Goal: Information Seeking & Learning: Learn about a topic

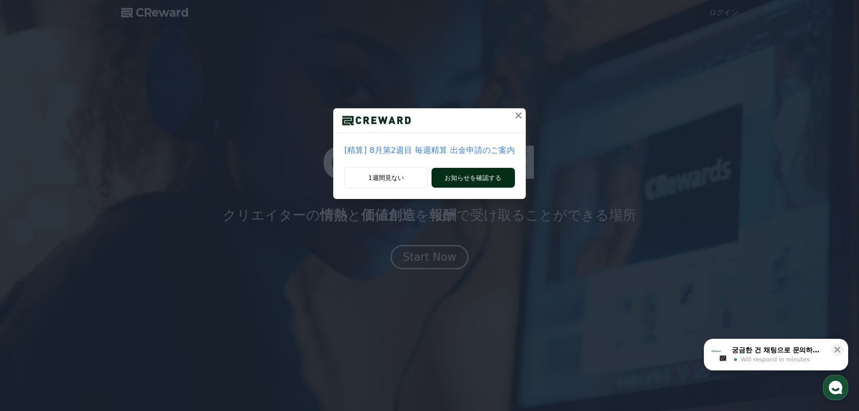
click at [473, 174] on button "お知らせを確認する" at bounding box center [473, 178] width 83 height 20
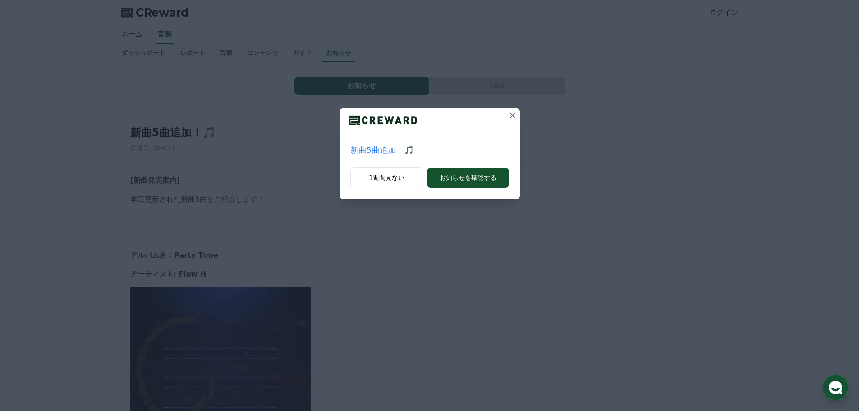
drag, startPoint x: 457, startPoint y: 174, endPoint x: 486, endPoint y: 191, distance: 33.6
click at [457, 174] on button "お知らせを確認する" at bounding box center [468, 178] width 82 height 20
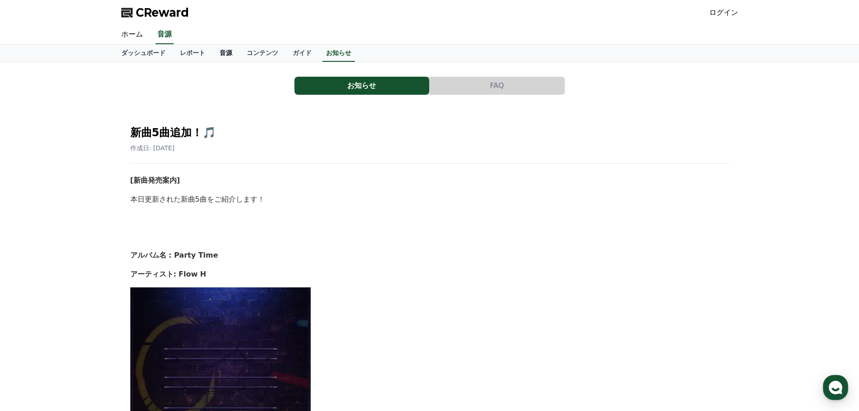
click at [212, 50] on link "音源" at bounding box center [225, 53] width 27 height 17
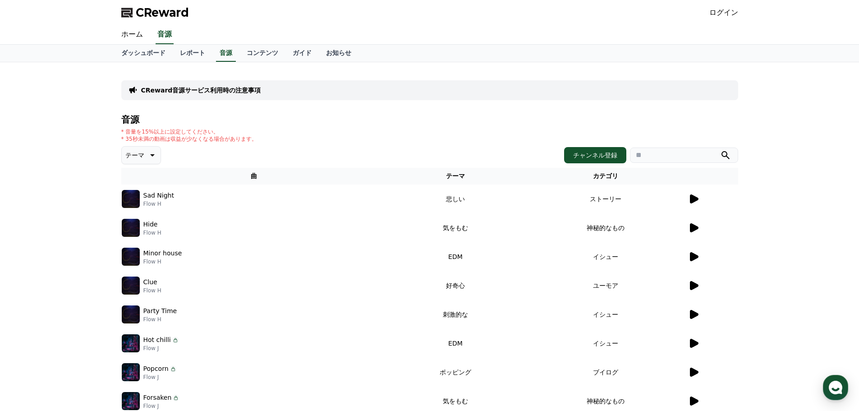
scroll to position [45, 0]
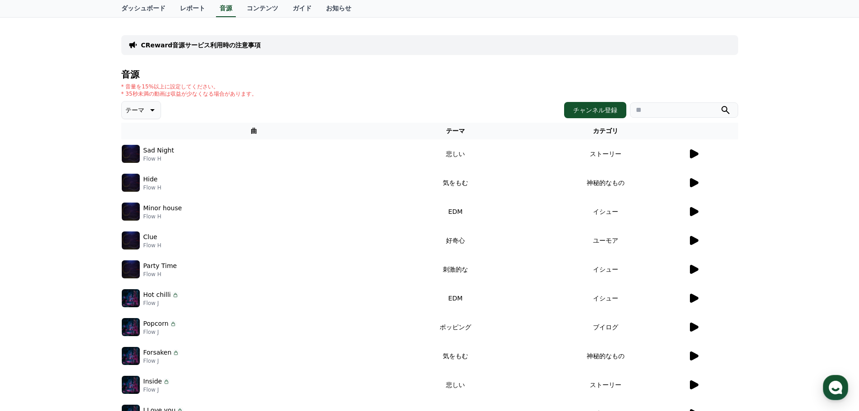
click at [692, 239] on icon at bounding box center [694, 240] width 9 height 9
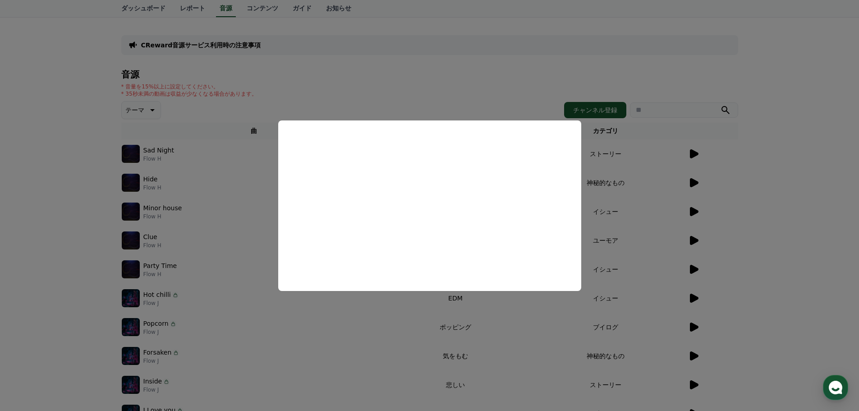
click at [822, 264] on button "close modal" at bounding box center [429, 205] width 859 height 411
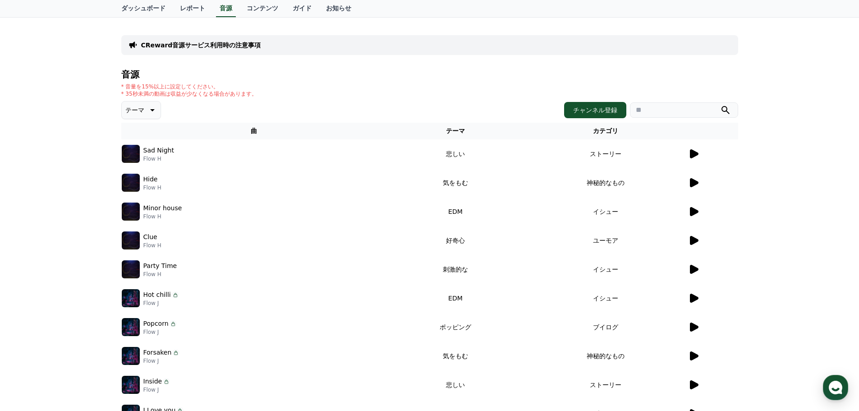
click at [690, 272] on icon at bounding box center [693, 269] width 11 height 11
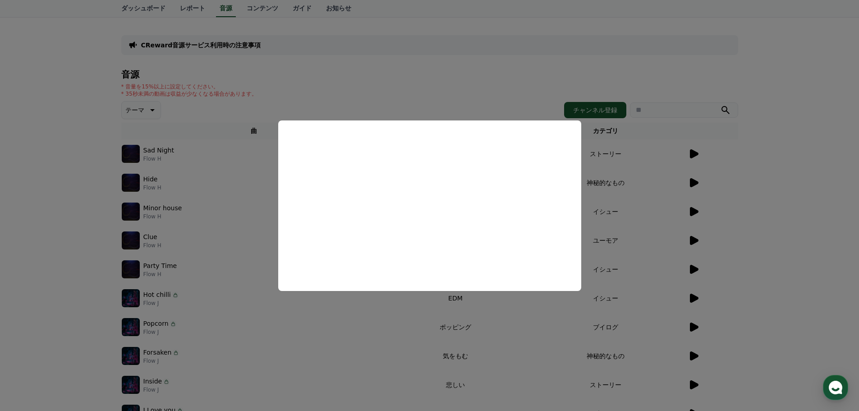
click at [783, 235] on button "close modal" at bounding box center [429, 205] width 859 height 411
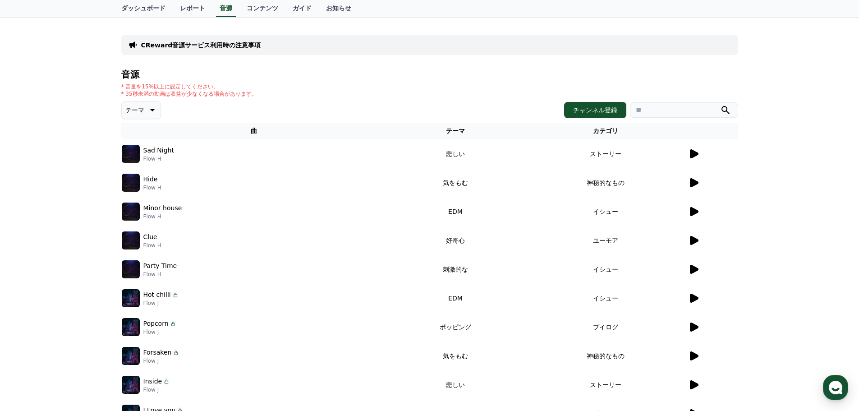
click at [135, 270] on img at bounding box center [131, 269] width 18 height 18
drag, startPoint x: 135, startPoint y: 270, endPoint x: 235, endPoint y: 274, distance: 99.3
click at [235, 274] on div "Party Time Flow H" at bounding box center [254, 269] width 265 height 18
click at [635, 271] on td "イシュー" at bounding box center [606, 269] width 164 height 29
click at [697, 271] on icon at bounding box center [693, 269] width 11 height 11
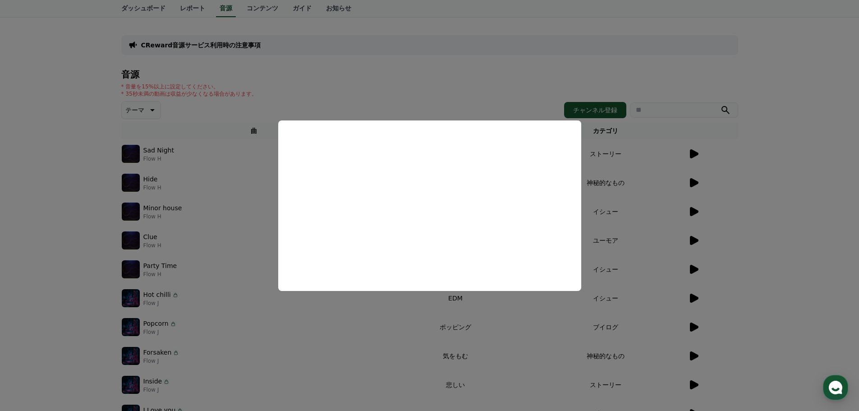
click at [780, 232] on button "close modal" at bounding box center [429, 205] width 859 height 411
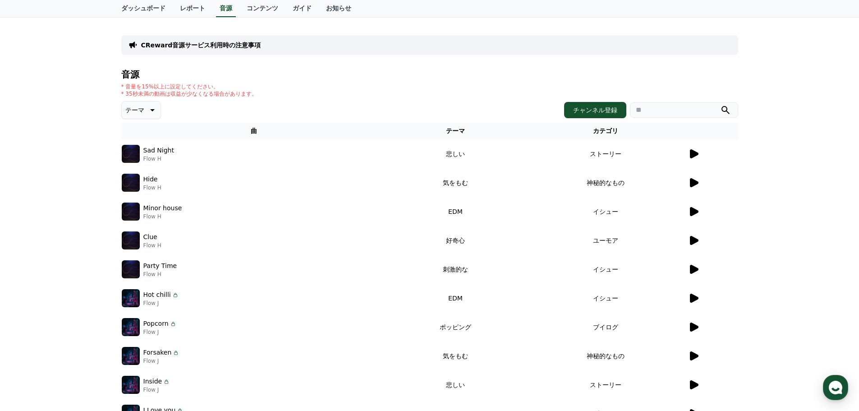
click at [468, 266] on td "刺激的な" at bounding box center [455, 269] width 137 height 29
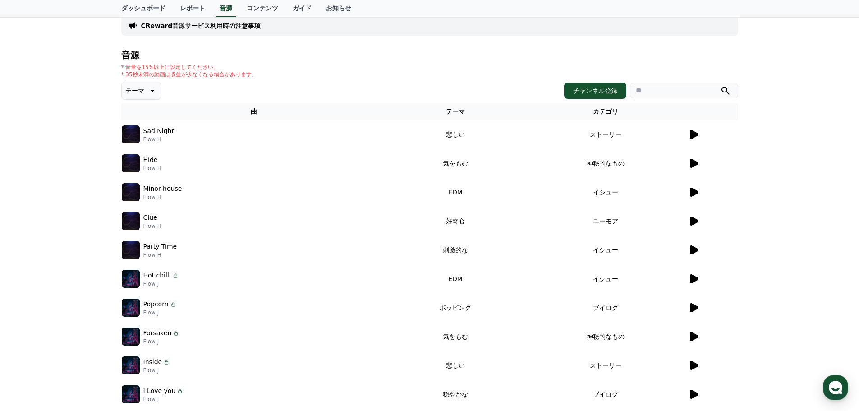
scroll to position [0, 0]
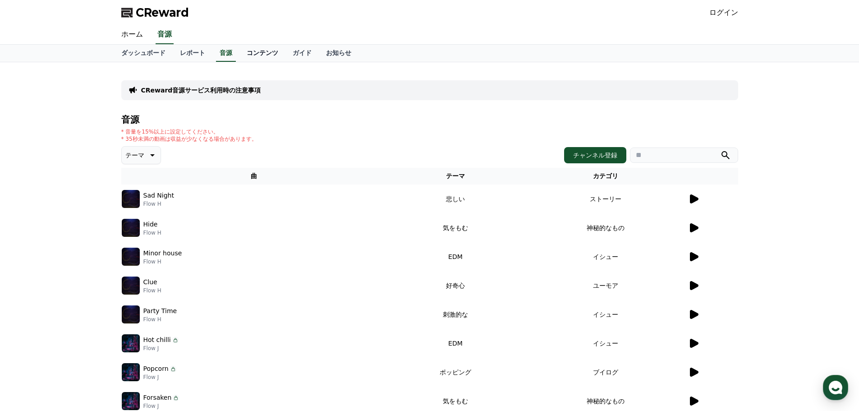
click at [245, 54] on link "コンテンツ" at bounding box center [263, 53] width 46 height 17
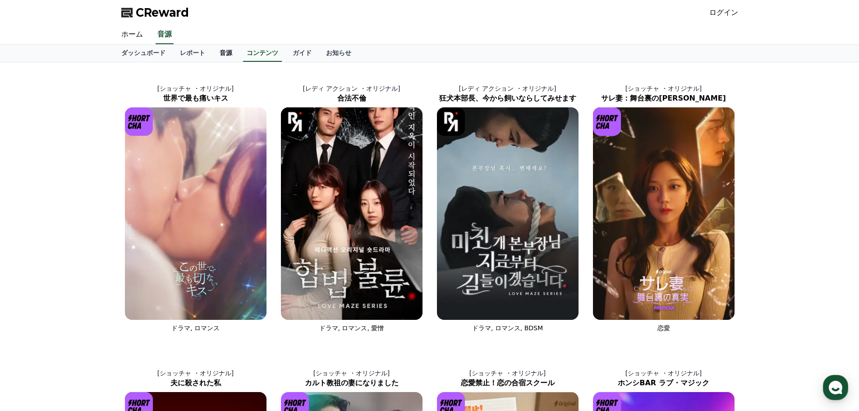
click at [212, 52] on link "音源" at bounding box center [225, 53] width 27 height 17
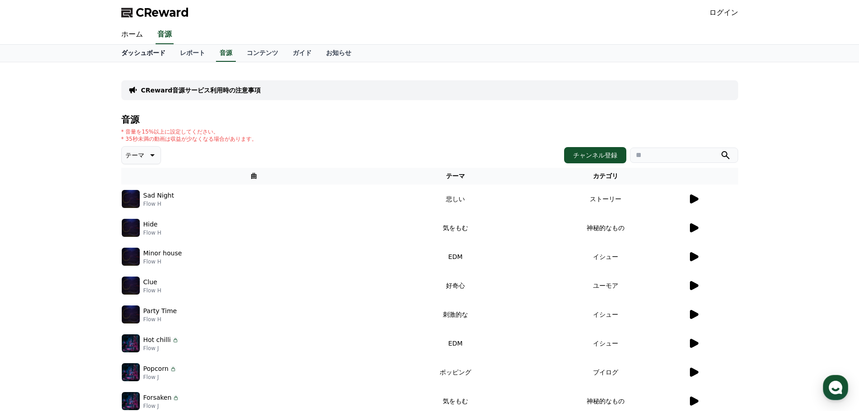
click at [143, 54] on link "ダッシュボード" at bounding box center [143, 53] width 59 height 17
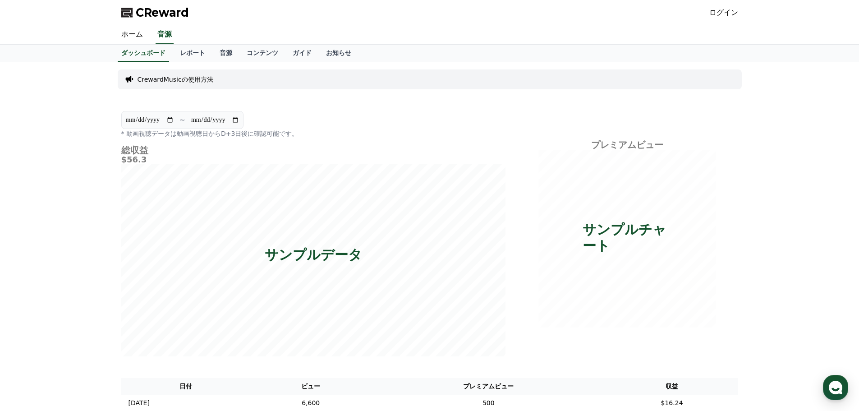
click at [729, 12] on link "ログイン" at bounding box center [724, 12] width 29 height 11
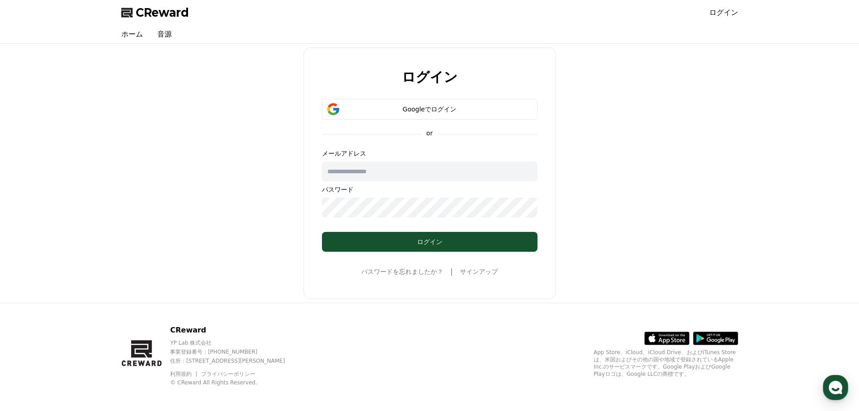
click at [391, 168] on input "text" at bounding box center [430, 172] width 216 height 20
type input "**********"
drag, startPoint x: 434, startPoint y: 105, endPoint x: 454, endPoint y: 123, distance: 26.5
click at [434, 105] on div "Googleでログイン" at bounding box center [429, 109] width 189 height 9
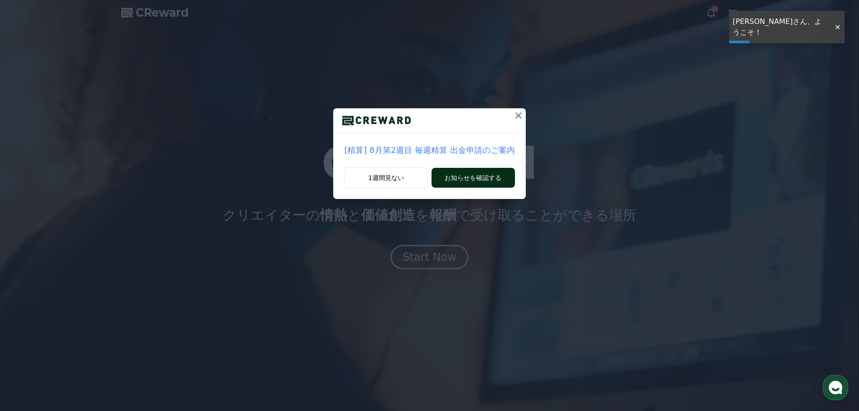
click at [463, 181] on button "お知らせを確認する" at bounding box center [473, 178] width 83 height 20
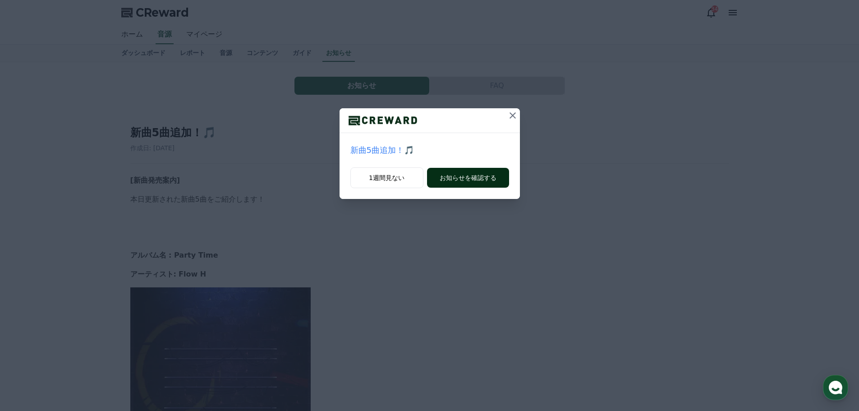
click at [452, 178] on button "お知らせを確認する" at bounding box center [468, 178] width 82 height 20
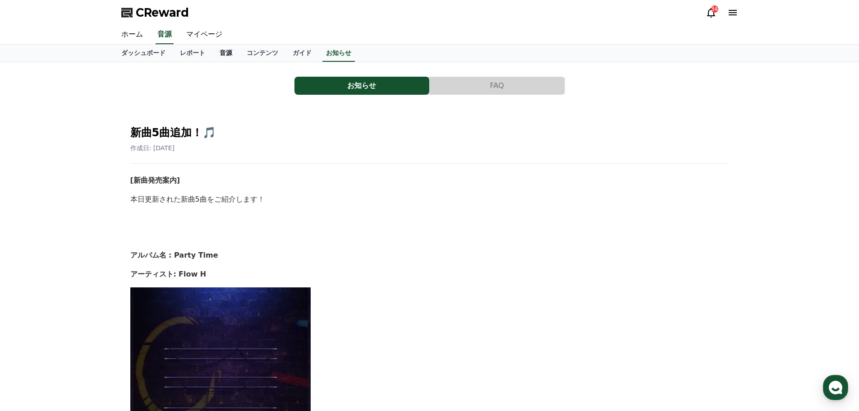
click at [212, 51] on link "音源" at bounding box center [225, 53] width 27 height 17
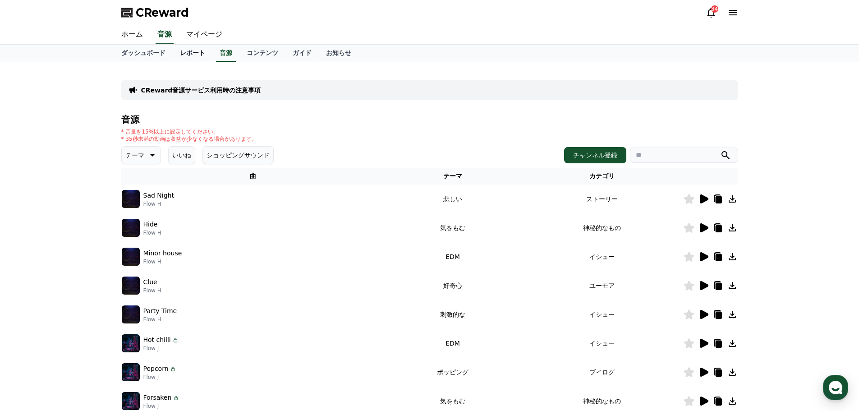
click at [173, 50] on link "レポート" at bounding box center [193, 53] width 40 height 17
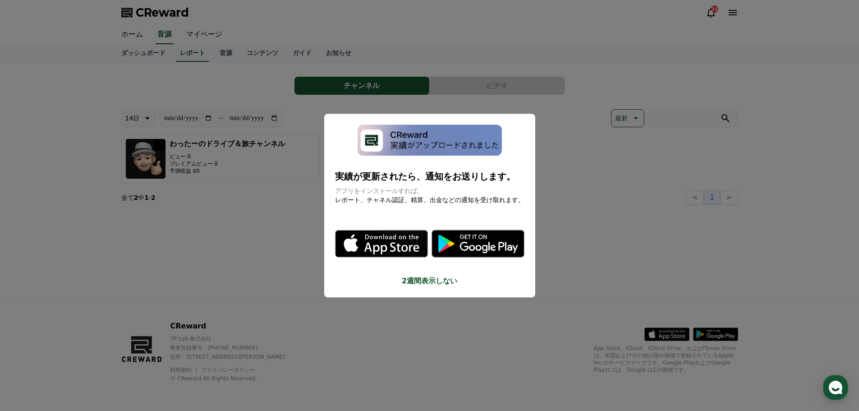
click at [300, 206] on button "close modal" at bounding box center [429, 205] width 859 height 411
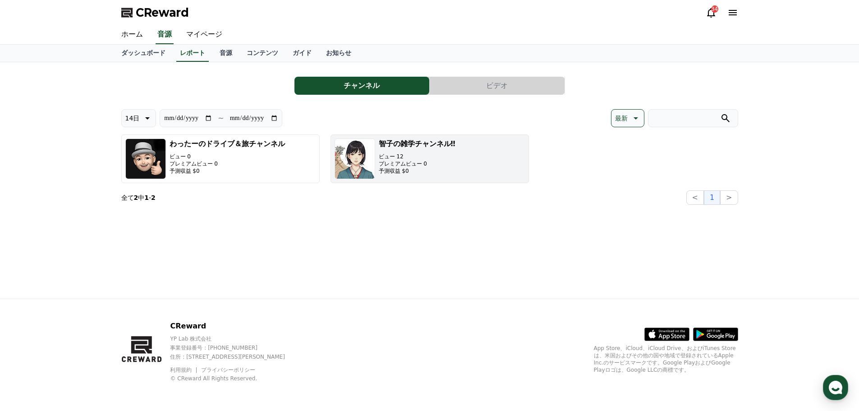
click at [463, 168] on button "智子の雑学チャンネル‼︎ ビュー 12 プレミアムビュー 0 予測収益 $0" at bounding box center [430, 158] width 198 height 49
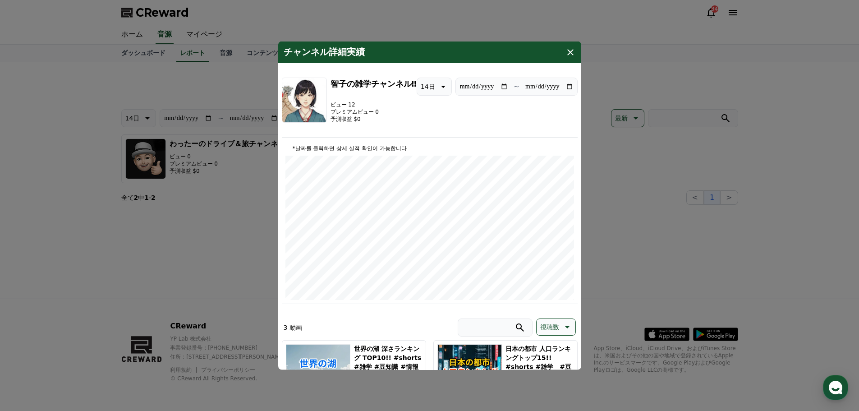
click at [207, 154] on button "close modal" at bounding box center [429, 205] width 859 height 411
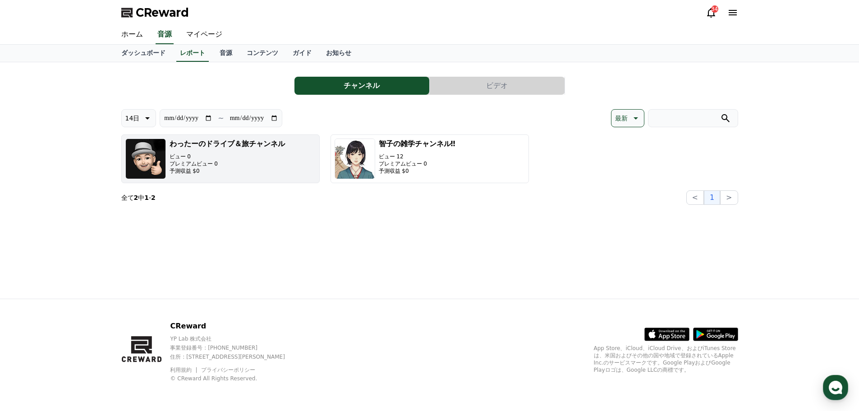
click at [272, 175] on button "わったーのドライブ＆旅チャンネル ビュー 0 プレミアムビュー 0 予測収益 $0" at bounding box center [220, 158] width 198 height 49
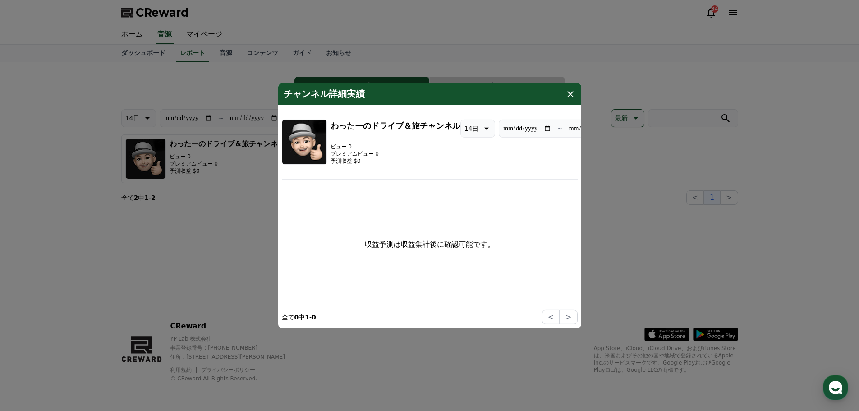
click at [568, 95] on icon "modal" at bounding box center [570, 93] width 11 height 11
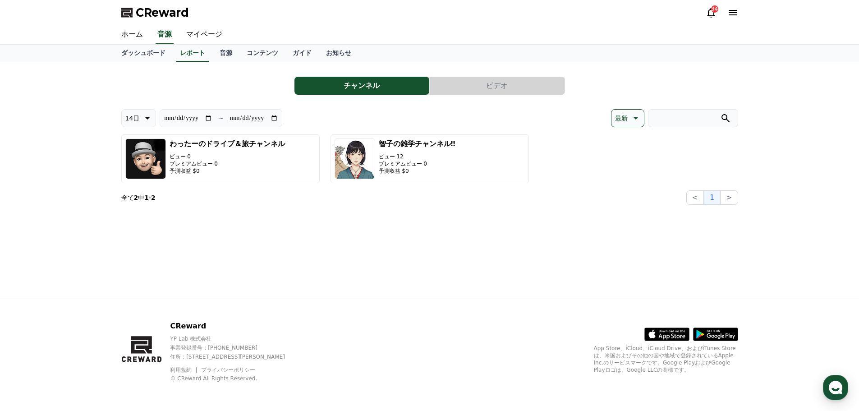
click at [501, 94] on button "ビデオ" at bounding box center [497, 86] width 135 height 18
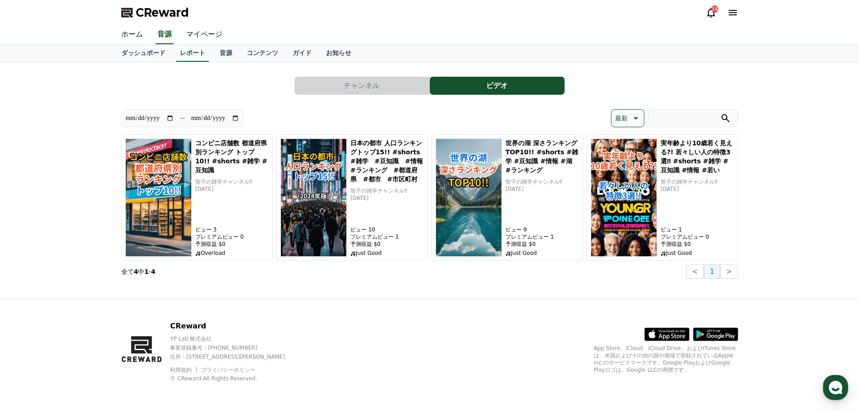
click at [373, 83] on button "チャンネル" at bounding box center [362, 86] width 135 height 18
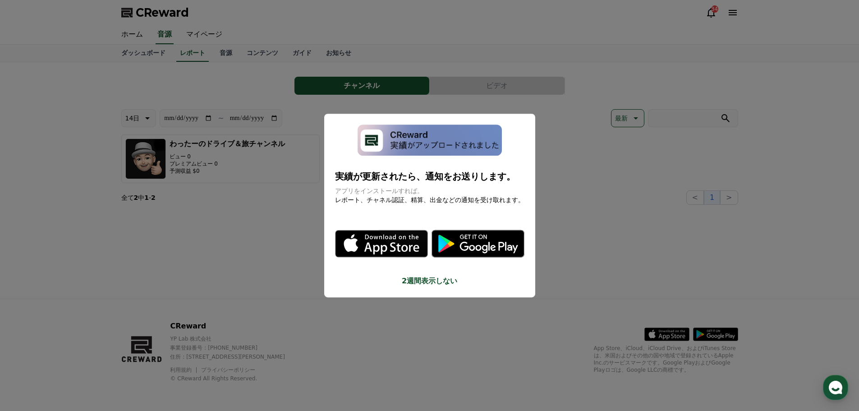
click at [626, 252] on button "close modal" at bounding box center [429, 205] width 859 height 411
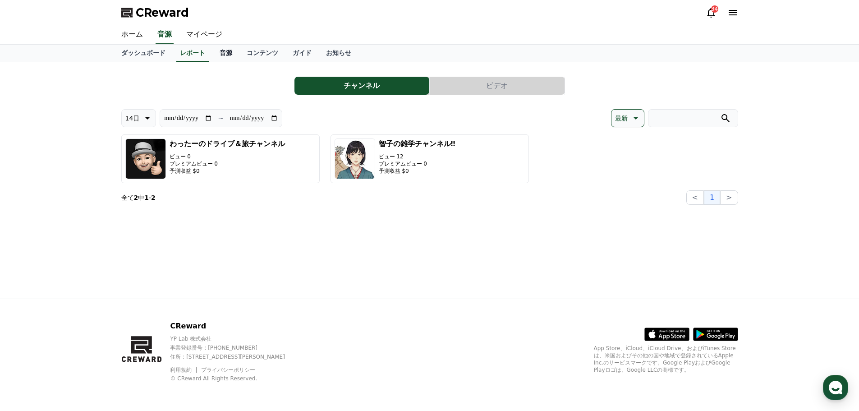
click at [215, 56] on link "音源" at bounding box center [225, 53] width 27 height 17
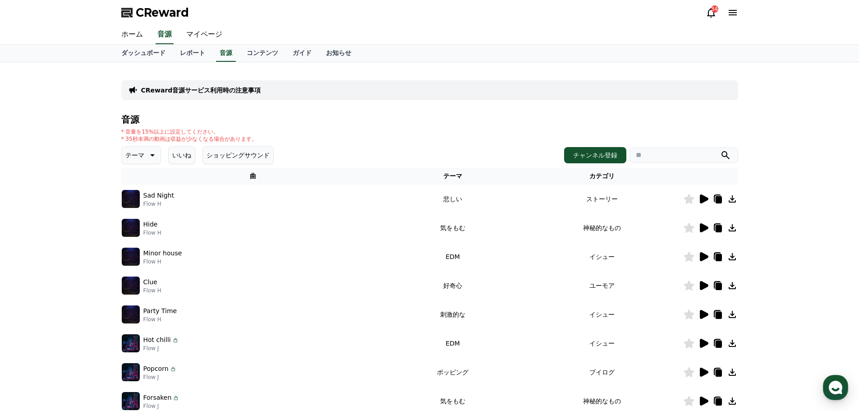
scroll to position [90, 0]
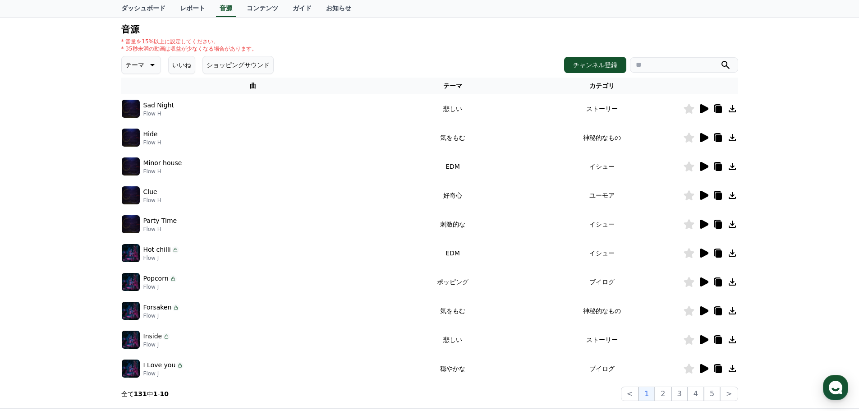
click at [698, 222] on icon at bounding box center [703, 224] width 11 height 11
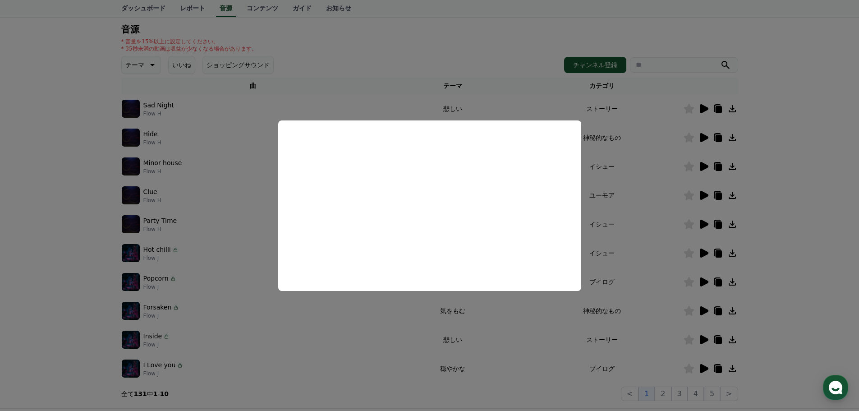
click at [655, 254] on button "close modal" at bounding box center [429, 205] width 859 height 411
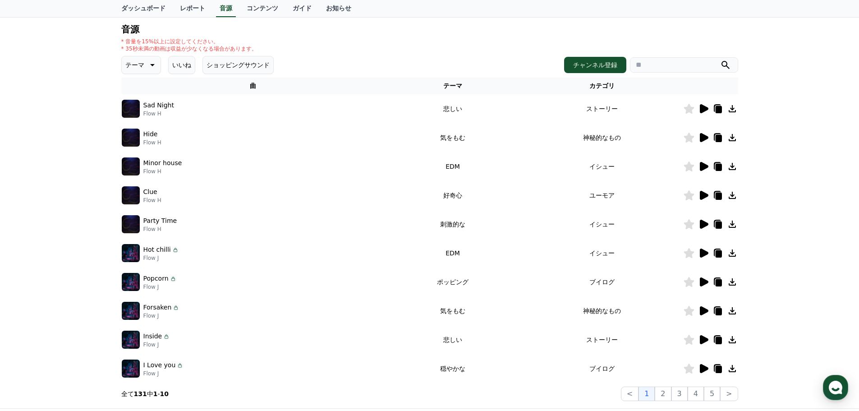
click at [734, 225] on icon at bounding box center [732, 224] width 11 height 11
